Goal: Information Seeking & Learning: Learn about a topic

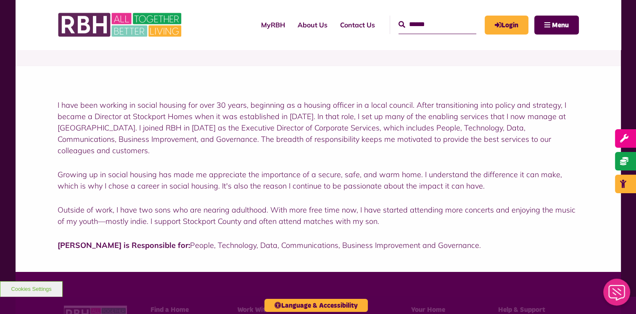
click at [58, 186] on div "I have been working in social housing for over 30 years, beginning as a housing…" at bounding box center [319, 174] width 522 height 151
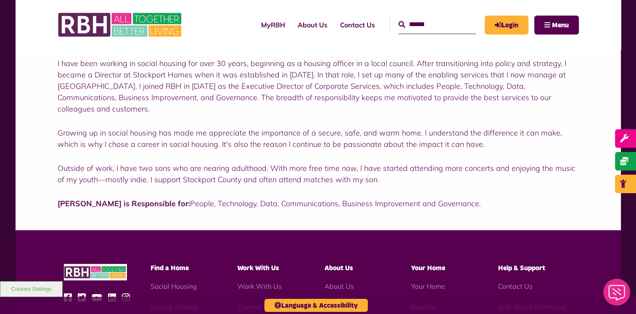
scroll to position [168, 0]
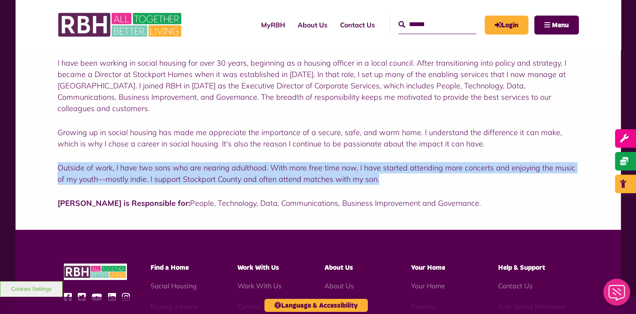
drag, startPoint x: 58, startPoint y: 156, endPoint x: 380, endPoint y: 166, distance: 321.5
click at [380, 167] on p "Outside of work, I have two sons who are nearing adulthood. With more free time…" at bounding box center [319, 173] width 522 height 23
copy p "Outside of work, I have two sons who are nearing adulthood. With more free time…"
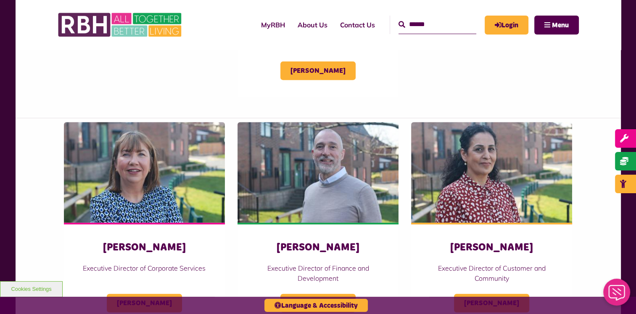
scroll to position [210, 0]
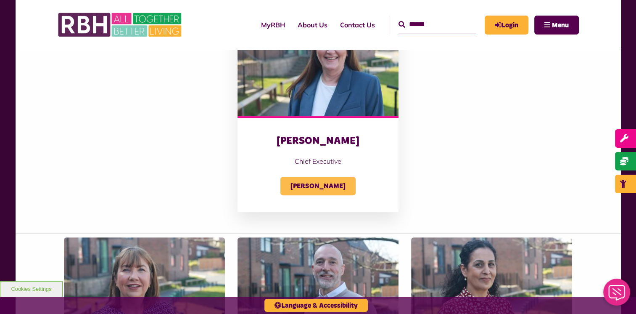
click at [305, 181] on span "[PERSON_NAME]" at bounding box center [318, 186] width 75 height 19
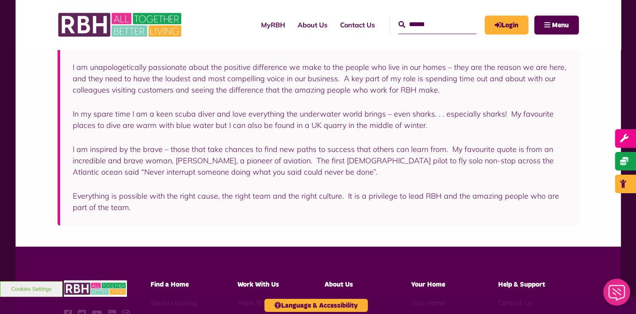
scroll to position [210, 0]
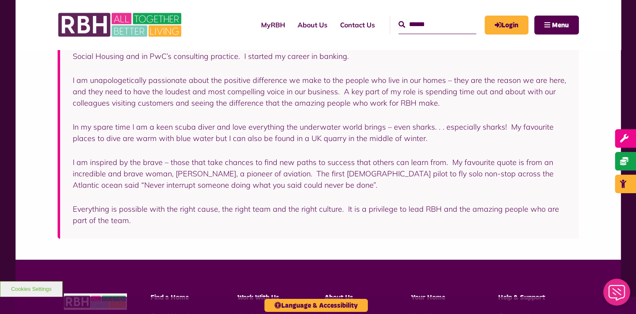
drag, startPoint x: 72, startPoint y: 126, endPoint x: 426, endPoint y: 139, distance: 354.8
click at [426, 139] on div "I took up my role leading RBH in September 2023. I had previously been in an ex…" at bounding box center [319, 126] width 522 height 223
drag, startPoint x: 426, startPoint y: 139, endPoint x: 392, endPoint y: 137, distance: 35.0
copy p "In my spare time I am a keen scuba diver and love everything the underwater wor…"
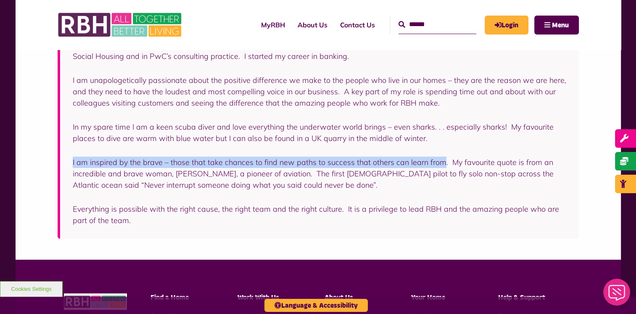
drag, startPoint x: 71, startPoint y: 162, endPoint x: 441, endPoint y: 159, distance: 370.6
click at [441, 159] on div "I took up my role leading RBH in September 2023. I had previously been in an ex…" at bounding box center [319, 126] width 522 height 223
drag, startPoint x: 441, startPoint y: 159, endPoint x: 430, endPoint y: 161, distance: 11.5
copy p "I am inspired by the brave – those that take chances to find new paths to succe…"
